Goal: Information Seeking & Learning: Learn about a topic

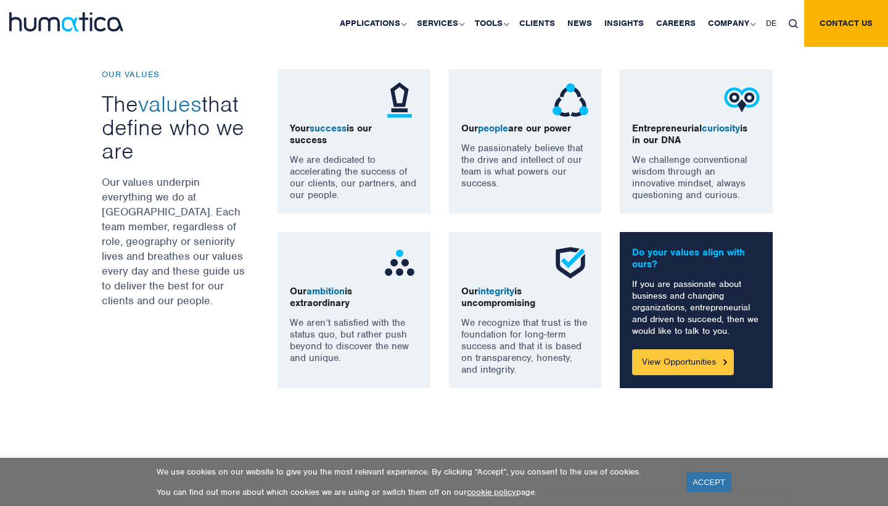
click at [654, 369] on link "View Opportunities" at bounding box center [683, 362] width 102 height 26
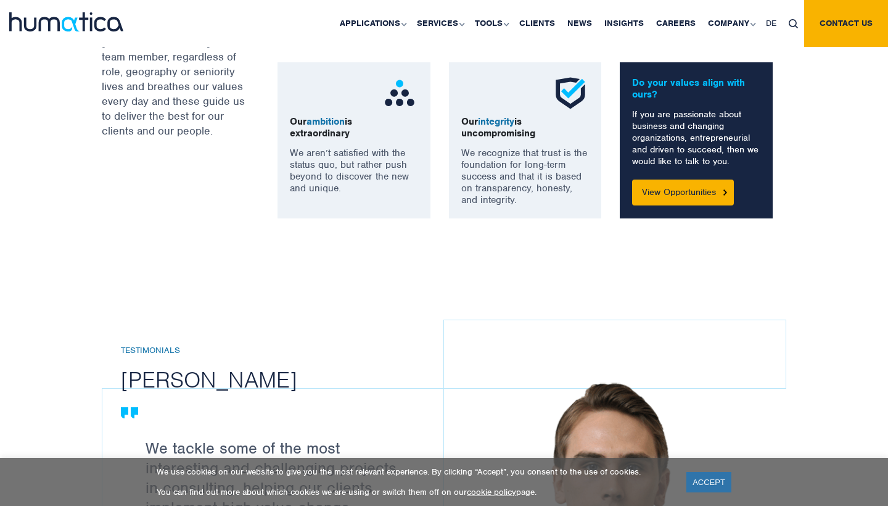
scroll to position [1076, 0]
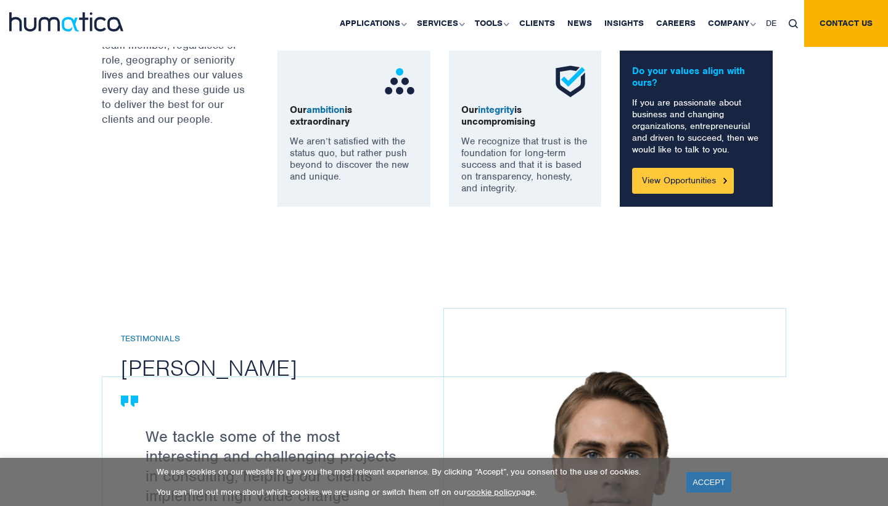
click at [686, 178] on link "View Opportunities" at bounding box center [683, 181] width 102 height 26
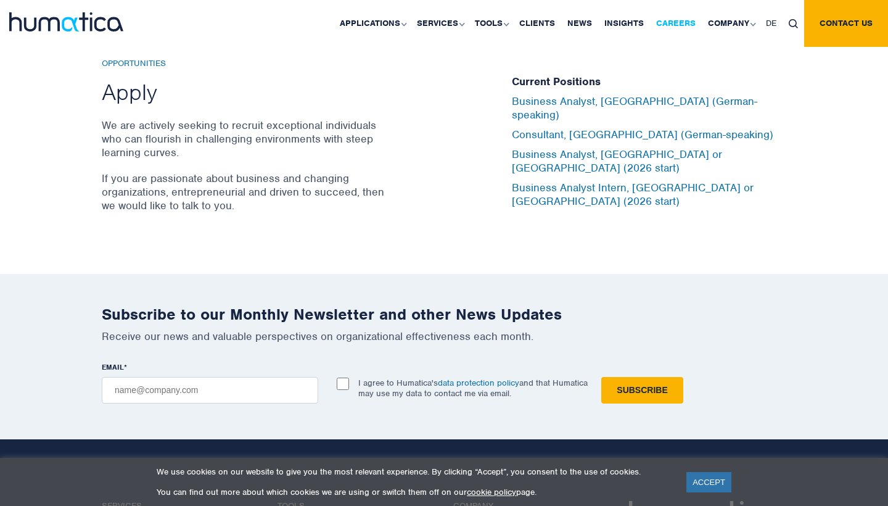
click at [679, 23] on link "Careers" at bounding box center [676, 23] width 52 height 47
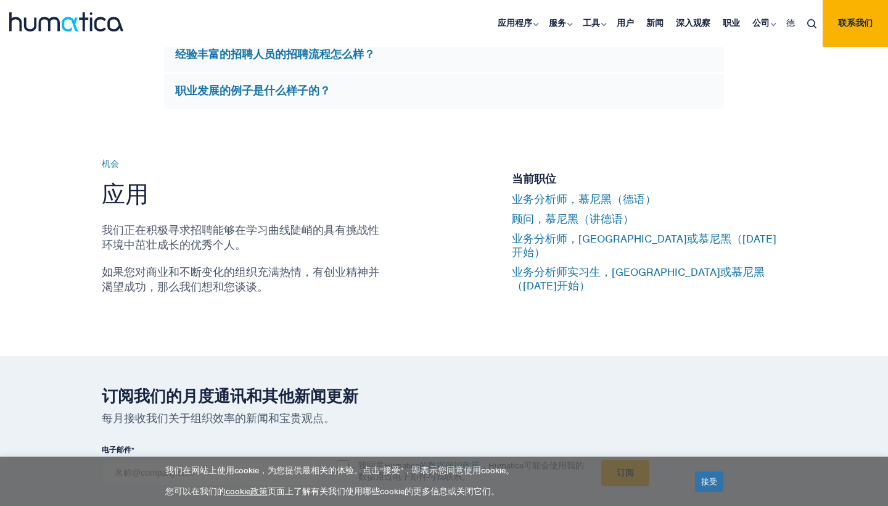
scroll to position [3884, 0]
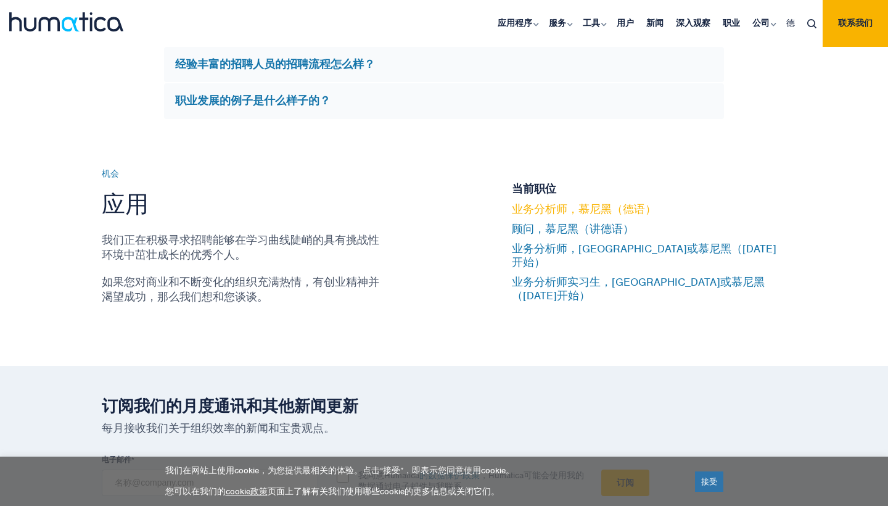
click at [556, 216] on link "业务分析师，慕尼黑（德语）" at bounding box center [584, 209] width 144 height 14
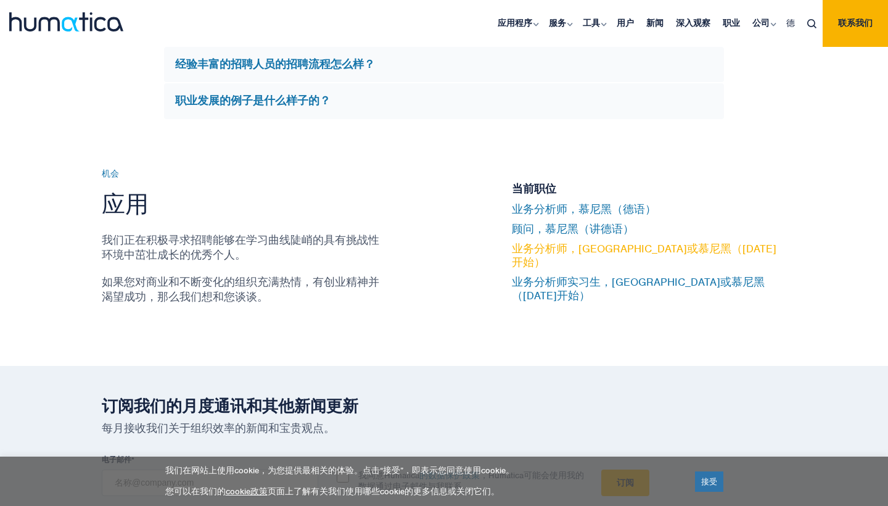
click at [577, 263] on link "业务分析师，[GEOGRAPHIC_DATA]或慕尼黑（[DATE]开始）" at bounding box center [644, 255] width 265 height 27
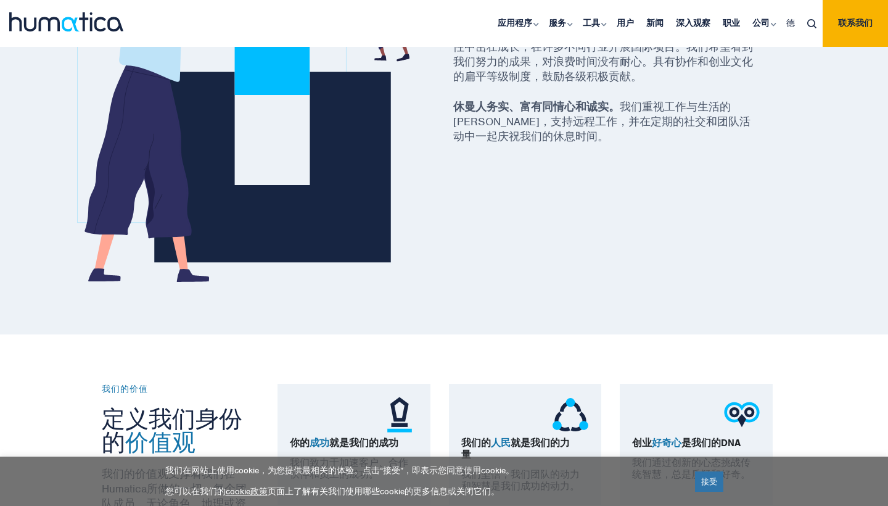
scroll to position [860, 0]
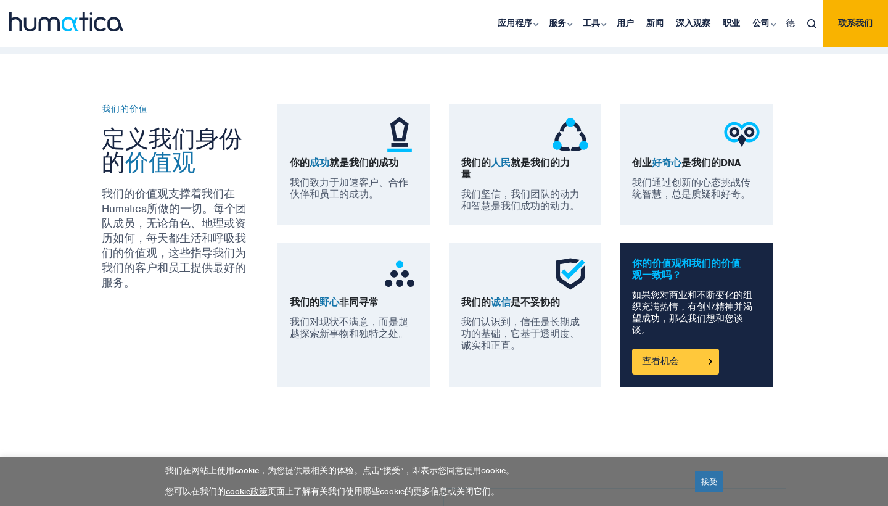
click at [680, 368] on link "查看机会" at bounding box center [675, 361] width 87 height 26
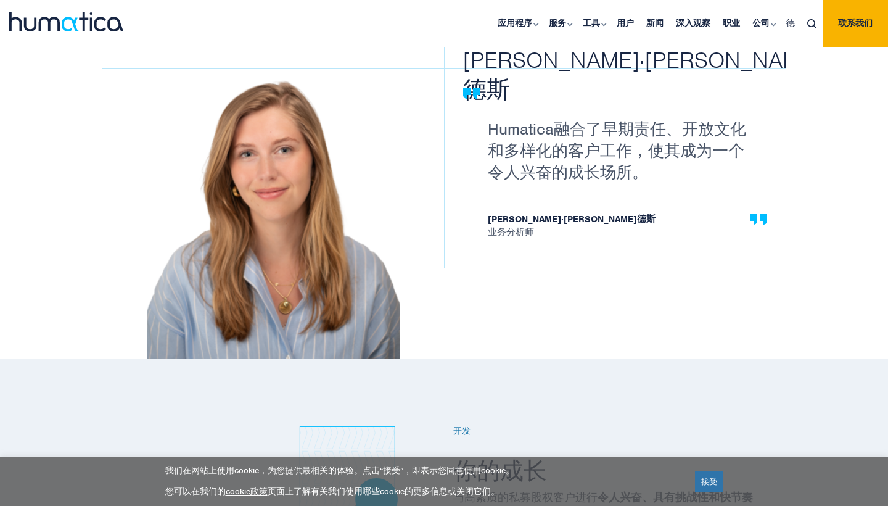
scroll to position [1195, 0]
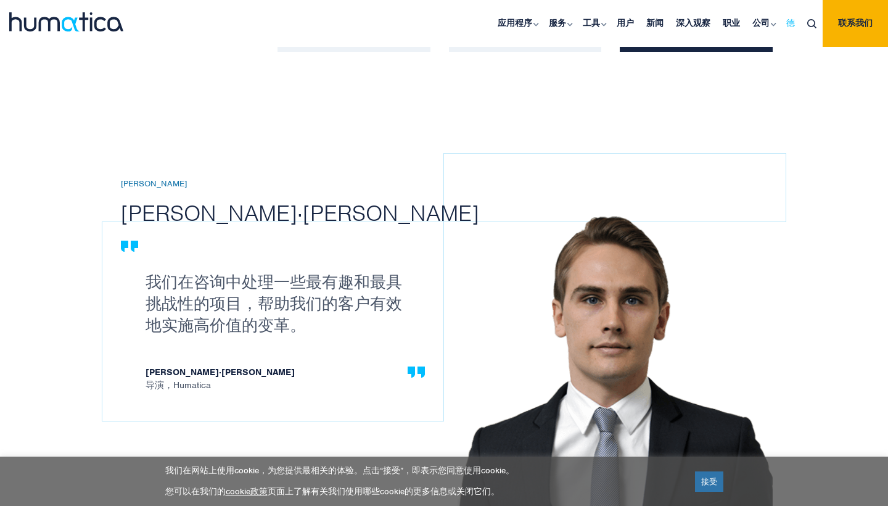
click at [784, 20] on link "德" at bounding box center [790, 23] width 21 height 47
click at [790, 23] on span "德" at bounding box center [790, 23] width 9 height 10
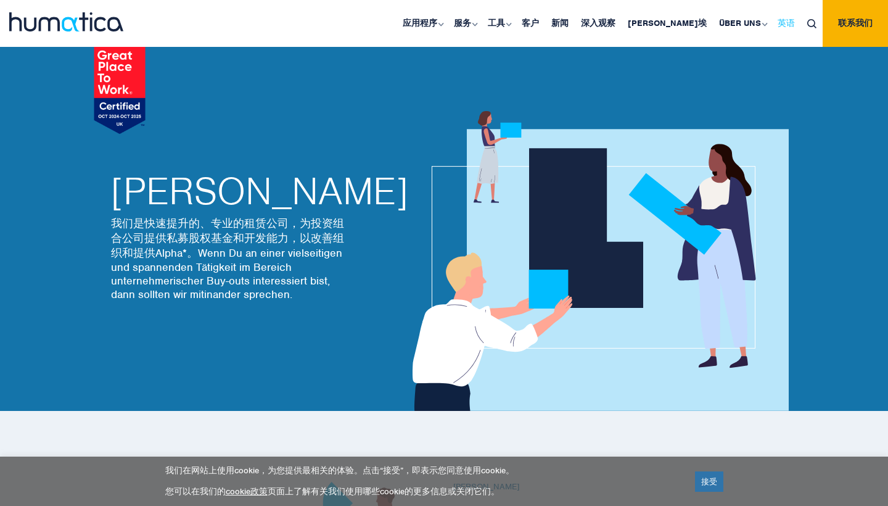
click at [790, 22] on span "英语" at bounding box center [785, 23] width 17 height 10
